Goal: Information Seeking & Learning: Learn about a topic

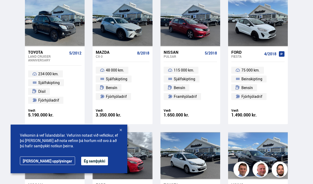
click at [128, 135] on div at bounding box center [123, 155] width 12 height 47
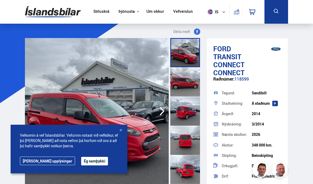
click at [123, 129] on div at bounding box center [120, 130] width 5 height 5
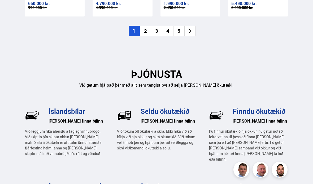
scroll to position [649, 0]
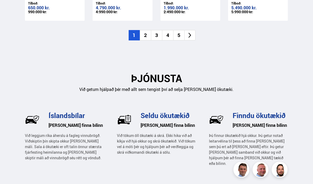
click at [192, 35] on li at bounding box center [190, 35] width 11 height 10
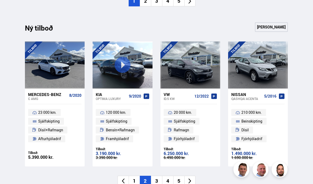
scroll to position [540, 0]
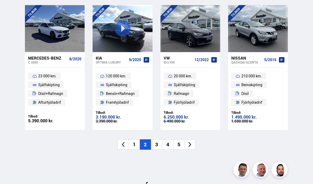
click at [192, 141] on icon at bounding box center [190, 144] width 6 height 6
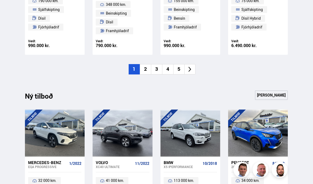
scroll to position [435, 0]
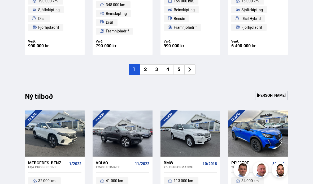
click at [193, 71] on li at bounding box center [190, 69] width 11 height 10
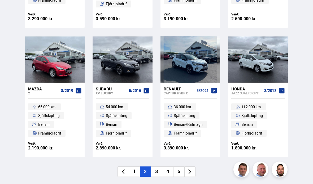
scroll to position [330, 0]
click at [192, 169] on li at bounding box center [190, 171] width 11 height 10
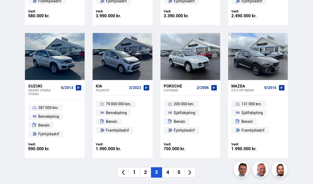
scroll to position [337, 0]
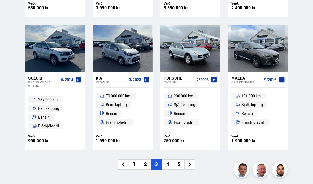
click at [194, 166] on li at bounding box center [190, 164] width 11 height 10
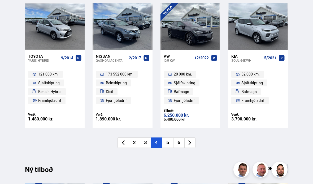
scroll to position [364, 0]
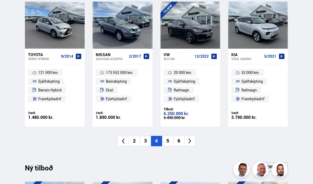
click at [194, 141] on li at bounding box center [190, 141] width 11 height 10
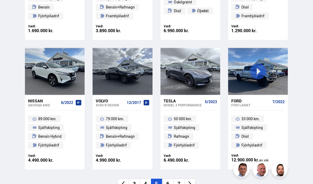
scroll to position [314, 0]
click at [194, 184] on li at bounding box center [190, 184] width 11 height 10
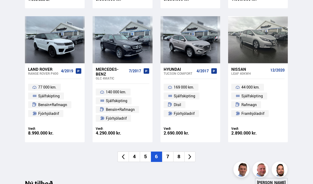
scroll to position [350, 0]
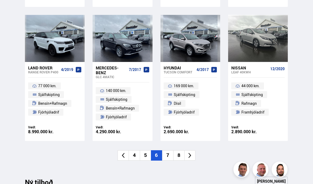
click at [193, 155] on icon at bounding box center [190, 155] width 6 height 6
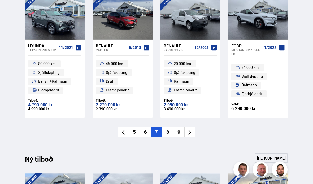
scroll to position [376, 0]
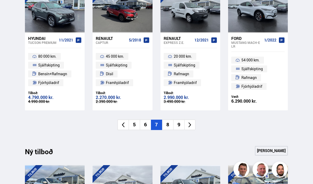
click at [193, 126] on li at bounding box center [190, 125] width 11 height 10
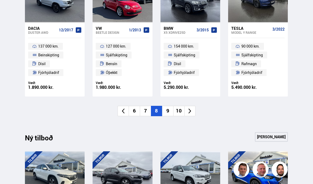
scroll to position [387, 0]
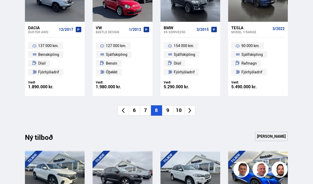
click at [193, 111] on li at bounding box center [190, 110] width 11 height 10
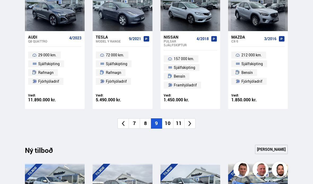
scroll to position [382, 0]
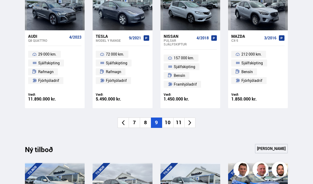
click at [192, 121] on icon at bounding box center [190, 123] width 6 height 6
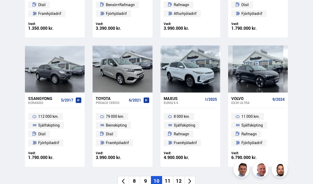
scroll to position [316, 0]
click at [193, 181] on li at bounding box center [190, 181] width 11 height 10
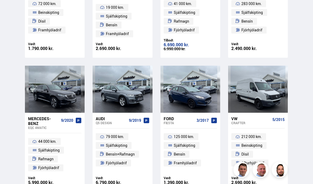
scroll to position [301, 0]
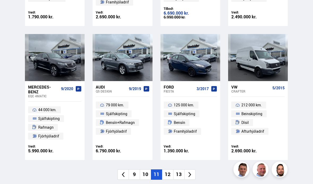
click at [194, 173] on li at bounding box center [190, 174] width 11 height 10
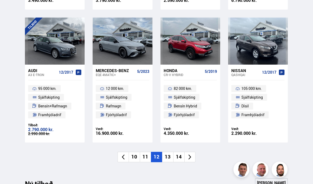
scroll to position [347, 0]
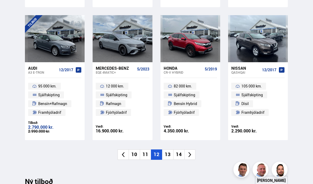
click at [194, 155] on li at bounding box center [190, 154] width 11 height 10
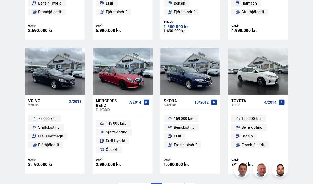
scroll to position [317, 0]
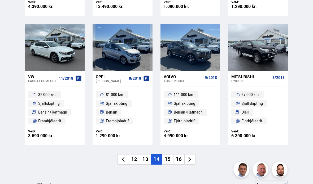
scroll to position [346, 0]
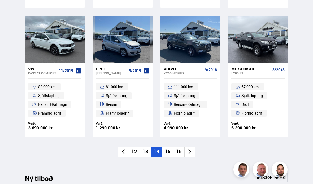
click at [193, 150] on icon at bounding box center [190, 152] width 6 height 6
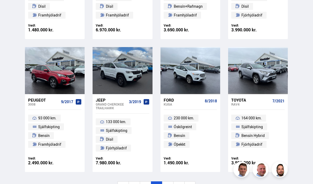
scroll to position [315, 0]
click at [192, 184] on icon at bounding box center [190, 186] width 6 height 6
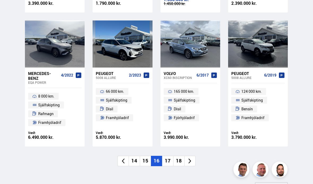
scroll to position [345, 0]
click at [192, 160] on icon at bounding box center [190, 161] width 6 height 6
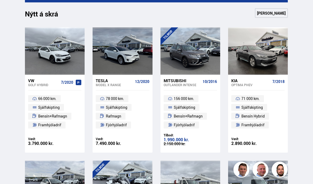
scroll to position [205, 0]
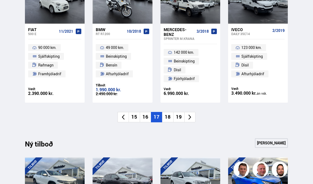
click at [193, 119] on li at bounding box center [190, 117] width 11 height 10
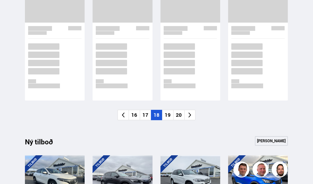
scroll to position [389, 0]
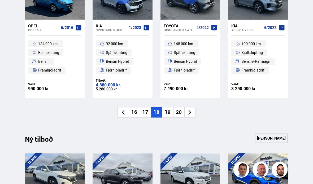
click at [193, 112] on icon at bounding box center [190, 112] width 6 height 6
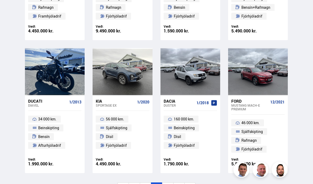
scroll to position [321, 0]
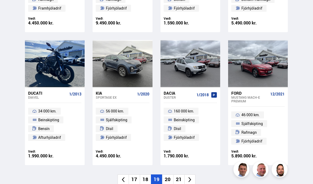
click at [193, 179] on icon at bounding box center [190, 180] width 6 height 6
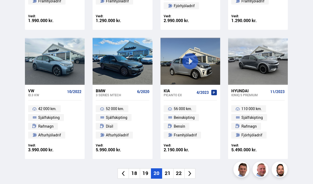
scroll to position [342, 0]
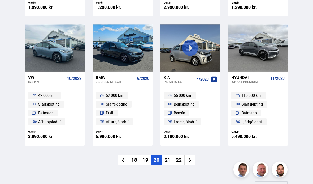
click at [193, 160] on li at bounding box center [190, 160] width 11 height 10
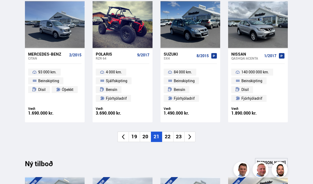
scroll to position [374, 0]
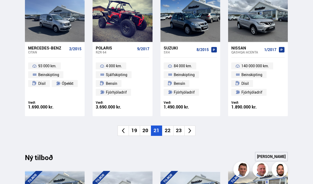
click at [192, 128] on icon at bounding box center [190, 131] width 6 height 6
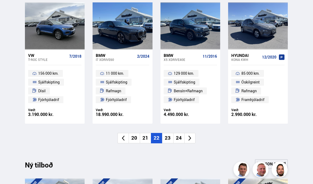
scroll to position [363, 0]
click at [192, 139] on li at bounding box center [190, 138] width 11 height 10
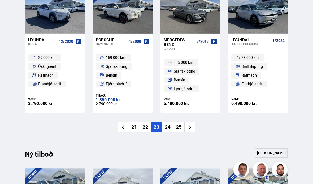
scroll to position [379, 0]
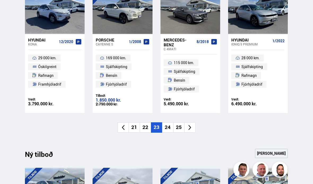
click at [193, 128] on icon at bounding box center [190, 127] width 6 height 6
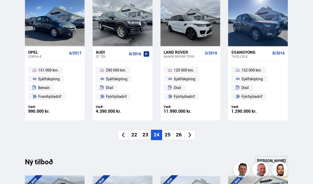
scroll to position [363, 0]
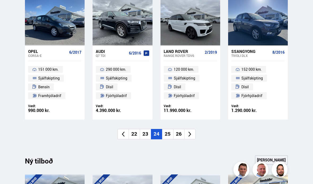
click at [193, 135] on li at bounding box center [190, 134] width 11 height 10
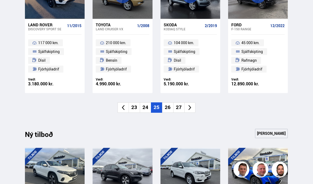
click at [192, 110] on li at bounding box center [190, 108] width 11 height 10
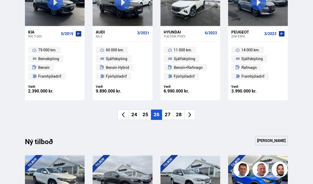
scroll to position [387, 0]
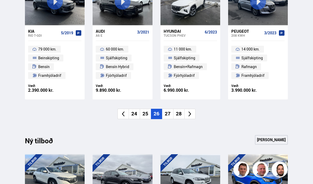
click at [193, 114] on icon at bounding box center [190, 114] width 6 height 6
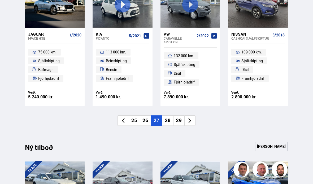
scroll to position [383, 0]
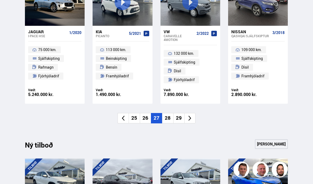
click at [192, 120] on li at bounding box center [190, 118] width 11 height 10
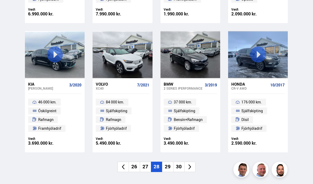
scroll to position [357, 0]
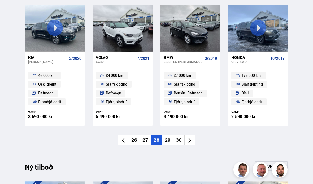
click at [193, 140] on icon at bounding box center [190, 140] width 6 height 6
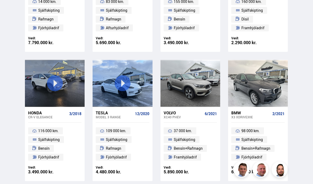
scroll to position [302, 0]
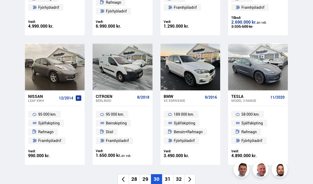
scroll to position [323, 0]
click at [192, 177] on icon at bounding box center [190, 179] width 6 height 6
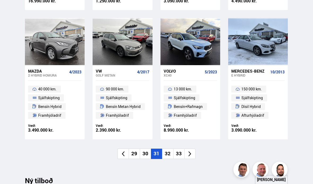
scroll to position [344, 0]
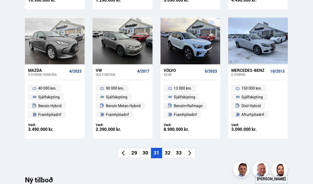
click at [192, 153] on icon at bounding box center [190, 153] width 6 height 6
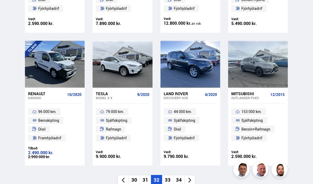
scroll to position [327, 0]
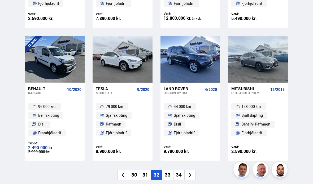
click at [193, 176] on li at bounding box center [190, 175] width 11 height 10
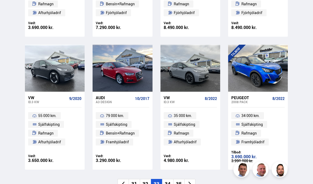
scroll to position [317, 0]
click at [193, 184] on li at bounding box center [190, 184] width 11 height 10
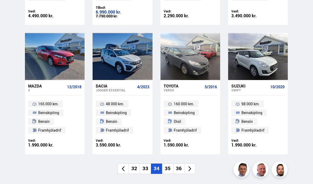
scroll to position [338, 0]
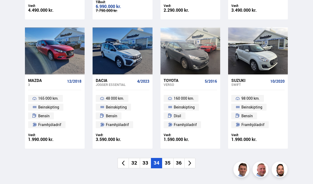
click at [192, 165] on li at bounding box center [190, 163] width 11 height 10
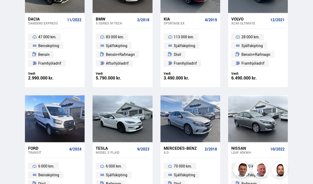
scroll to position [277, 0]
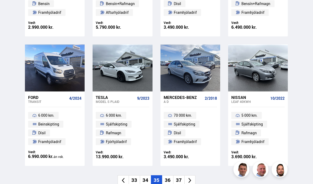
click at [192, 180] on icon at bounding box center [190, 180] width 6 height 6
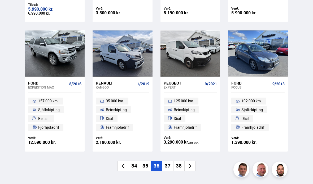
scroll to position [336, 0]
click at [193, 167] on li at bounding box center [190, 166] width 11 height 10
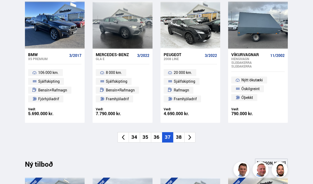
scroll to position [361, 0]
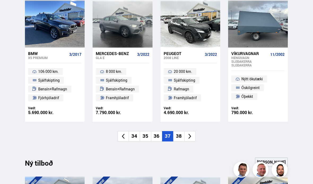
click at [191, 137] on icon at bounding box center [190, 136] width 6 height 6
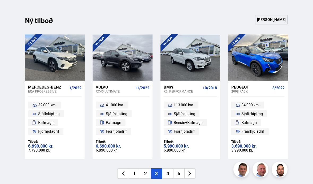
scroll to position [495, 0]
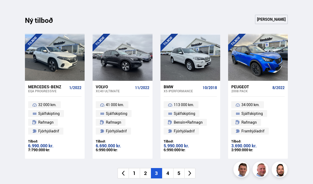
click at [192, 172] on icon at bounding box center [190, 173] width 6 height 6
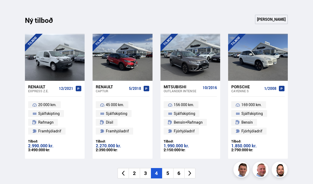
click at [193, 174] on li at bounding box center [190, 173] width 11 height 10
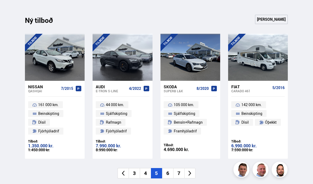
click at [194, 174] on li at bounding box center [190, 173] width 11 height 10
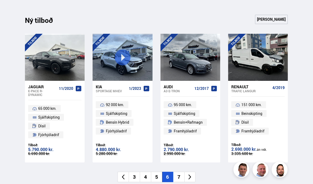
click at [193, 173] on li at bounding box center [190, 177] width 11 height 10
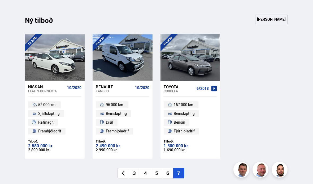
click at [274, 121] on div "TILBOÐ Nissan Leaf N-CONNECTA 10/2020 52 000 km. Sjálfskipting Rafmagn Framhjól…" at bounding box center [156, 96] width 263 height 125
